Goal: Find specific fact

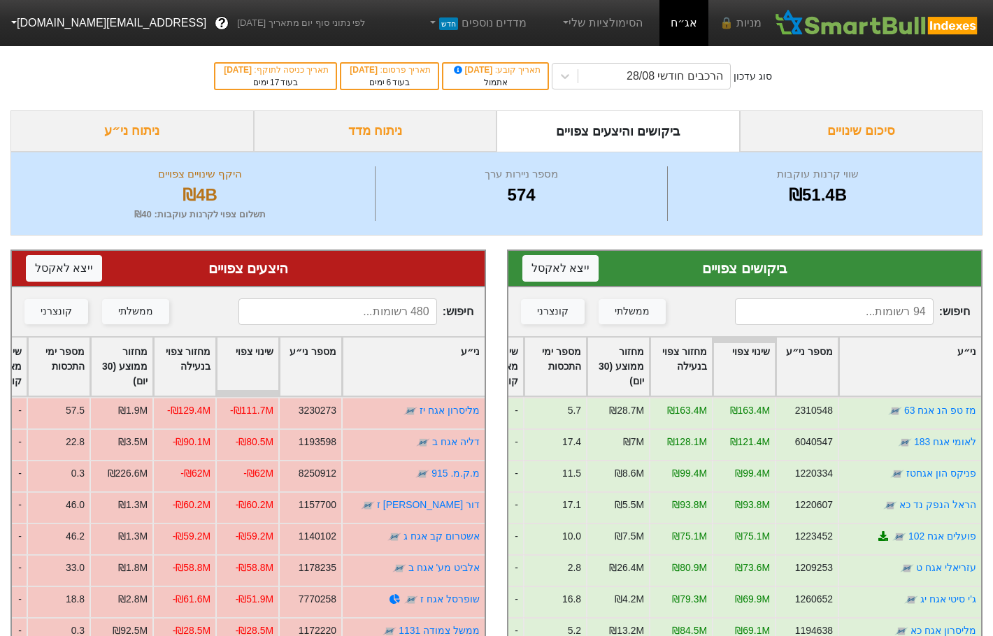
click at [378, 317] on input at bounding box center [337, 312] width 199 height 27
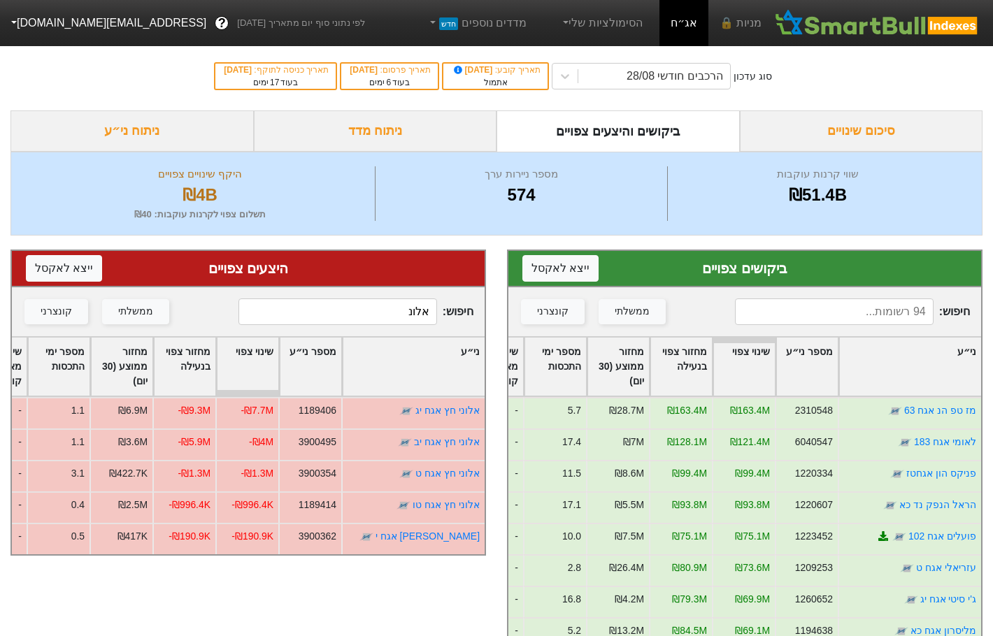
type input "אלונ"
click at [406, 313] on input "אלונ" at bounding box center [337, 312] width 199 height 27
click at [820, 322] on input at bounding box center [834, 312] width 199 height 27
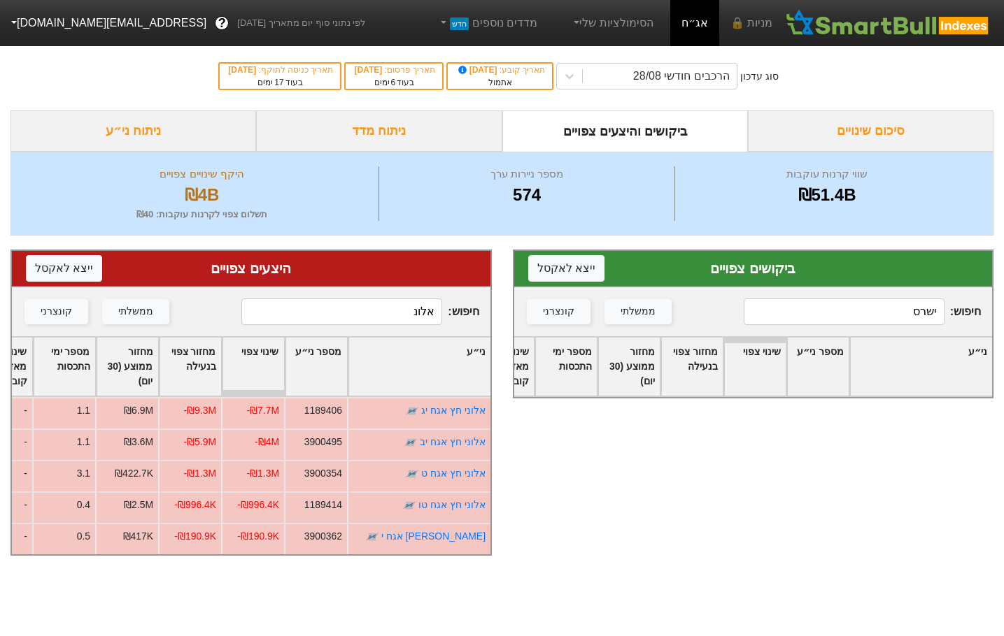
type input "ישרס"
click at [373, 324] on input "אלונ" at bounding box center [341, 312] width 201 height 27
click at [378, 314] on input "אלונ" at bounding box center [341, 312] width 201 height 27
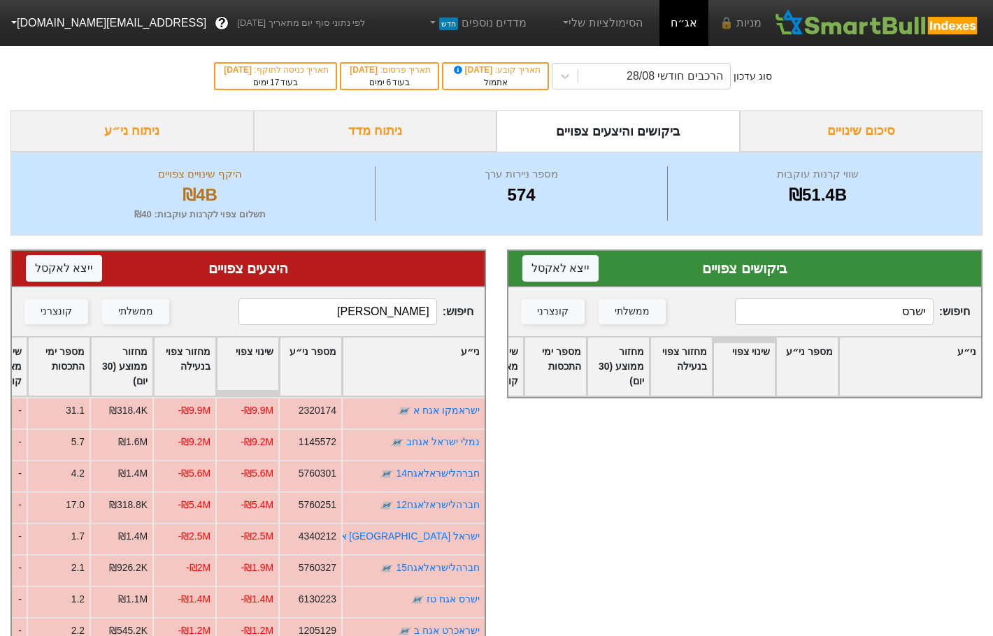
type input "י"
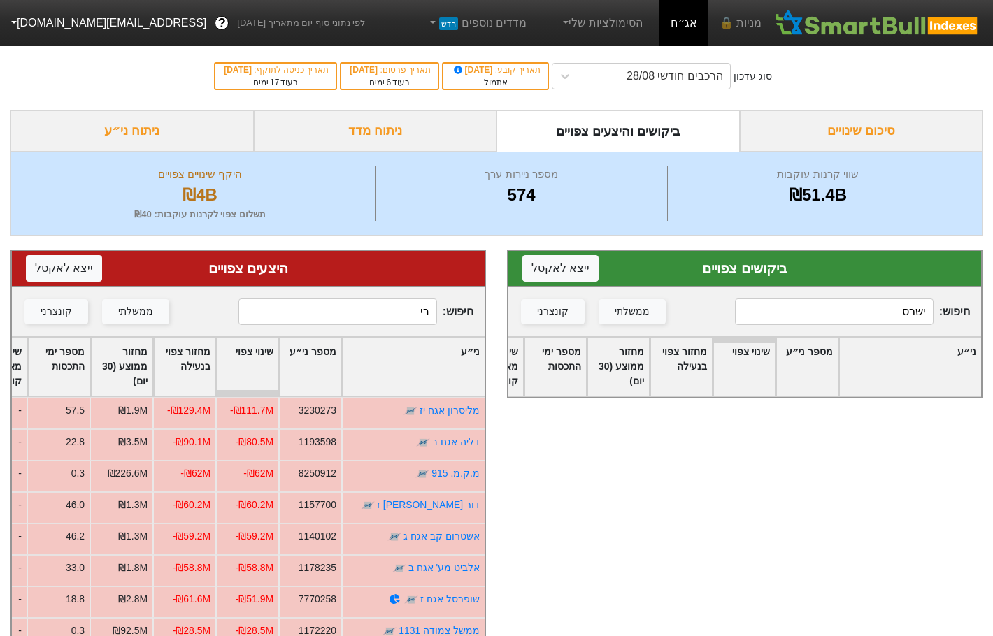
type input "ביג"
click at [378, 314] on input "ביג" at bounding box center [337, 312] width 199 height 27
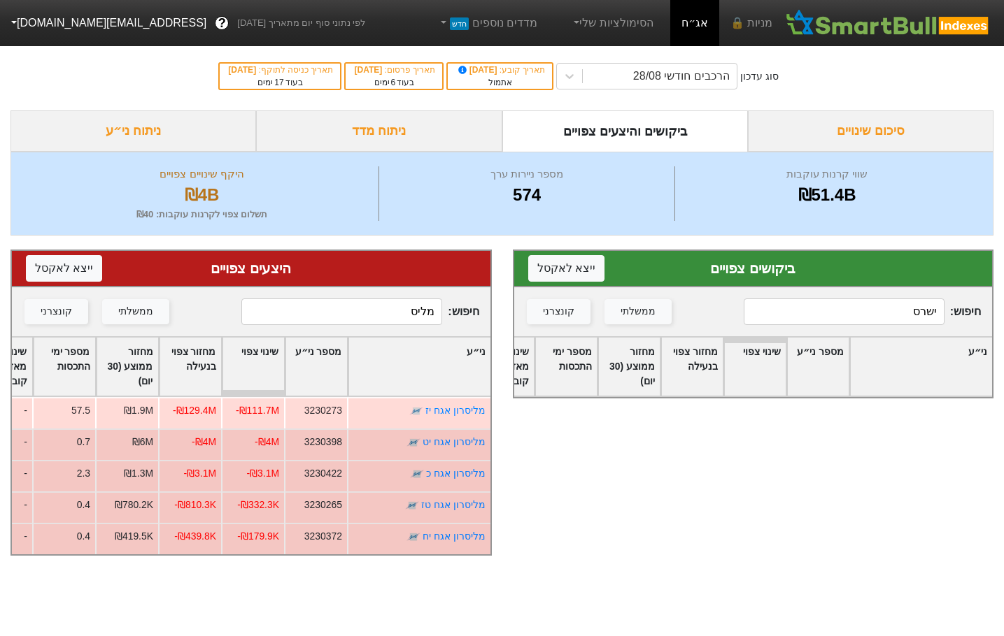
type input "מליס"
